Goal: Book appointment/travel/reservation

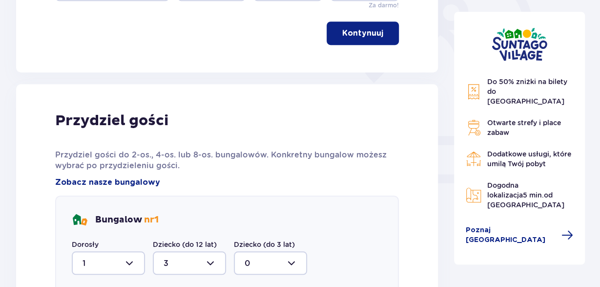
scroll to position [167, 0]
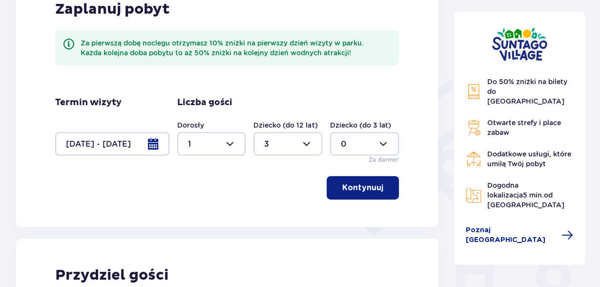
click at [150, 144] on div at bounding box center [112, 143] width 114 height 23
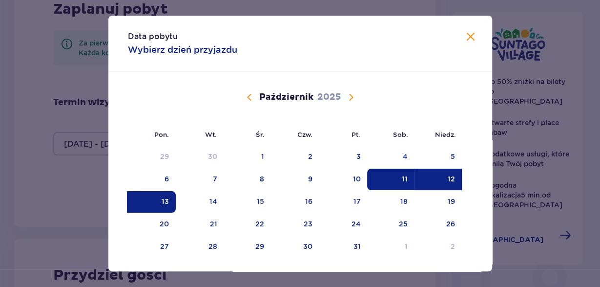
click at [350, 95] on span "Calendar" at bounding box center [351, 97] width 12 height 12
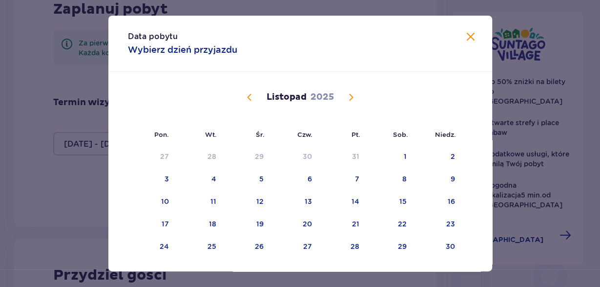
click at [350, 95] on span "Calendar" at bounding box center [351, 97] width 12 height 12
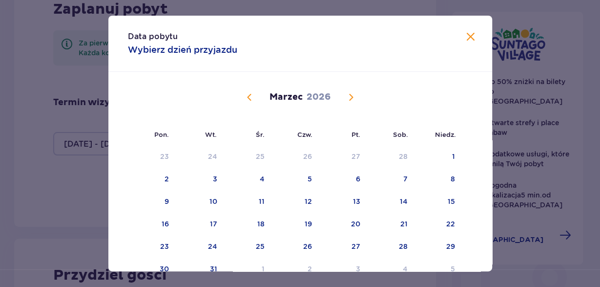
click at [350, 95] on span "Calendar" at bounding box center [351, 97] width 12 height 12
click at [250, 96] on span "Calendar" at bounding box center [250, 97] width 12 height 12
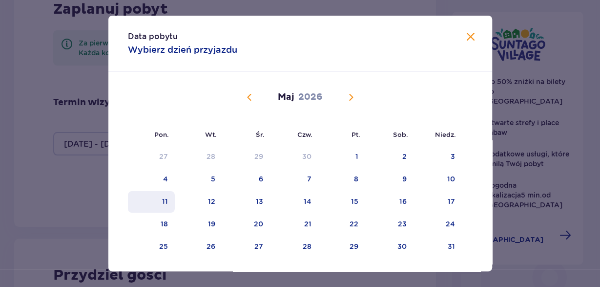
click at [162, 203] on div "11" at bounding box center [151, 201] width 47 height 21
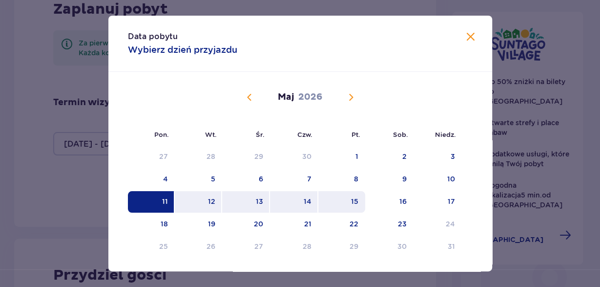
click at [355, 198] on div "15" at bounding box center [354, 201] width 7 height 10
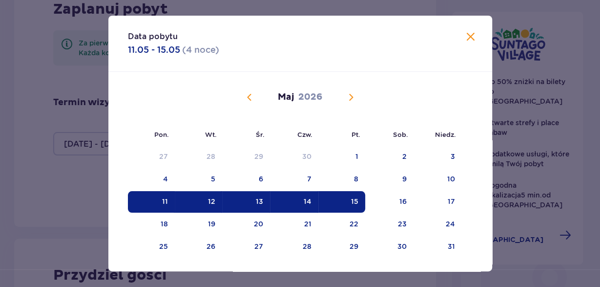
type input "[DATE] - [DATE]"
type input "0"
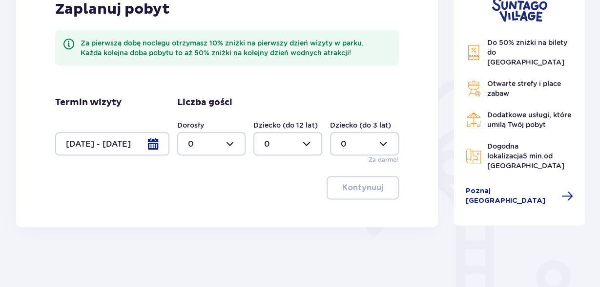
click at [226, 142] on div at bounding box center [211, 143] width 69 height 23
click at [201, 190] on div "1" at bounding box center [211, 194] width 47 height 11
type input "1"
click at [358, 189] on p "Kontynuuj" at bounding box center [362, 187] width 41 height 11
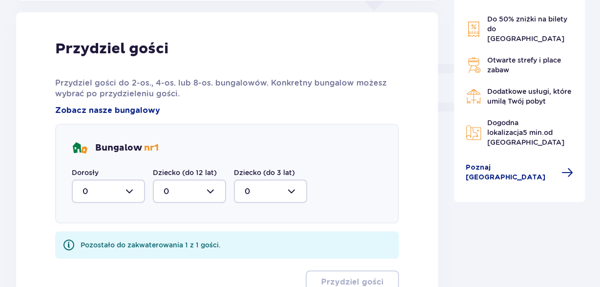
scroll to position [394, 0]
click at [128, 191] on div at bounding box center [108, 190] width 73 height 23
drag, startPoint x: 94, startPoint y: 239, endPoint x: 100, endPoint y: 237, distance: 6.4
click at [94, 240] on div "1" at bounding box center [109, 240] width 52 height 11
type input "1"
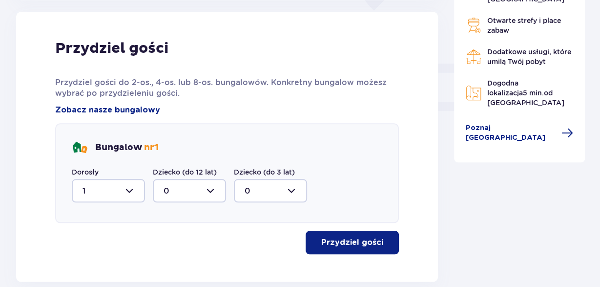
click at [341, 242] on p "Przydziel gości" at bounding box center [352, 242] width 62 height 11
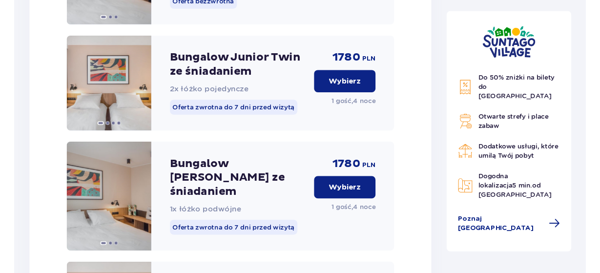
scroll to position [1539, 0]
